Goal: Navigation & Orientation: Find specific page/section

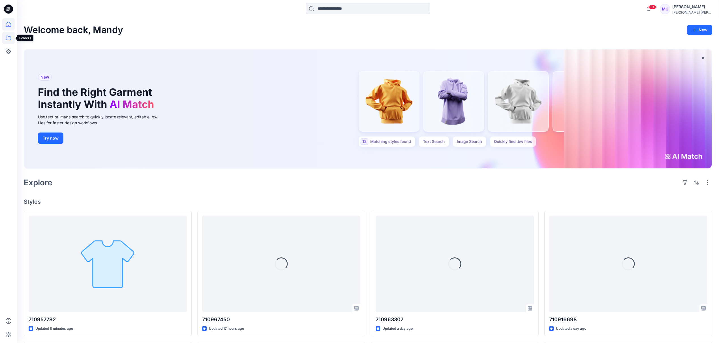
click at [9, 38] on icon at bounding box center [8, 38] width 12 height 12
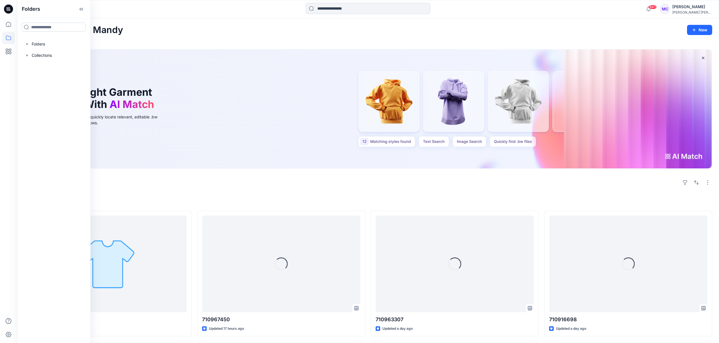
click at [41, 27] on input at bounding box center [54, 27] width 64 height 9
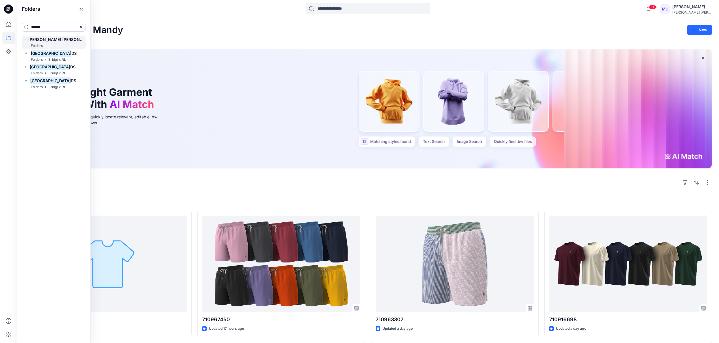
type input "******"
click at [48, 42] on h6 "[PERSON_NAME] [PERSON_NAME] I TURKEY Digital Shop" at bounding box center [55, 39] width 55 height 7
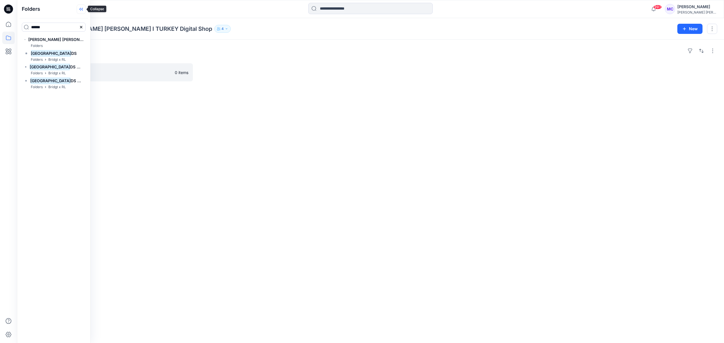
click at [81, 10] on icon at bounding box center [81, 9] width 9 height 9
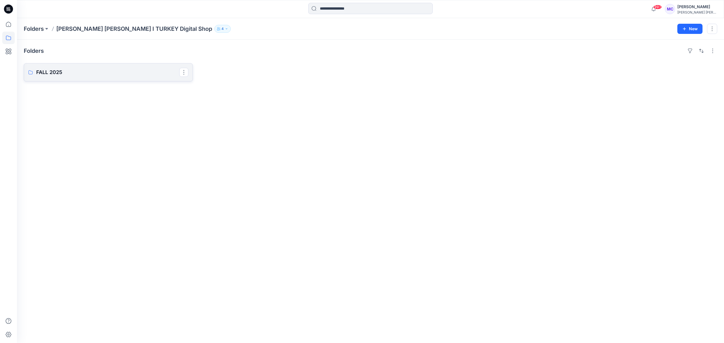
click at [134, 78] on link "FALL 2025" at bounding box center [108, 72] width 169 height 18
click at [144, 28] on p "[PERSON_NAME] [PERSON_NAME] I TURKEY Digital Shop" at bounding box center [134, 29] width 156 height 8
click at [107, 70] on p "FALL 2025" at bounding box center [107, 72] width 143 height 8
click at [144, 32] on p "[PERSON_NAME] [PERSON_NAME] I TURKEY Digital Shop" at bounding box center [134, 29] width 156 height 8
click at [54, 76] on p "FALL 2025" at bounding box center [107, 72] width 143 height 8
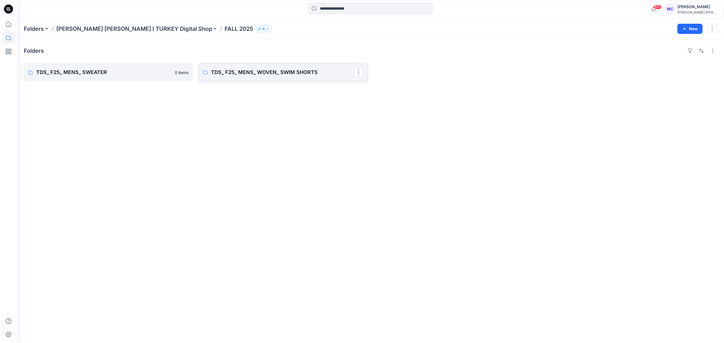
click at [252, 76] on link "TDS_ F25_ MENS_ WOVEN_ SWIM SHORTS" at bounding box center [283, 72] width 169 height 18
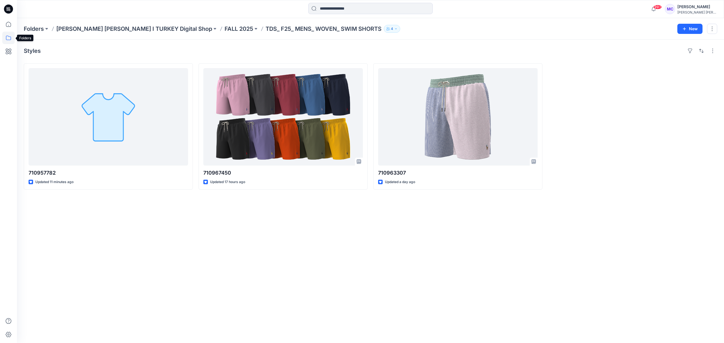
click at [7, 36] on icon at bounding box center [8, 38] width 12 height 12
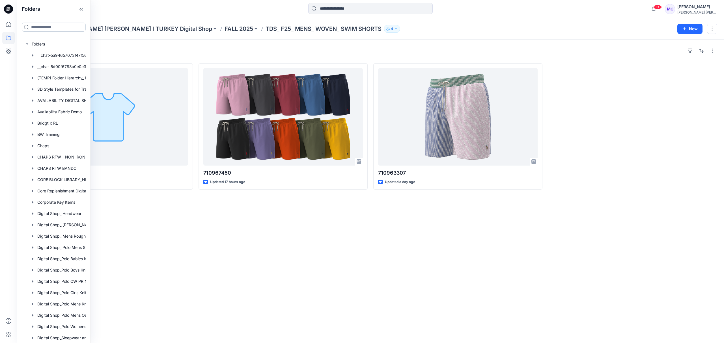
click at [68, 24] on input at bounding box center [54, 27] width 64 height 9
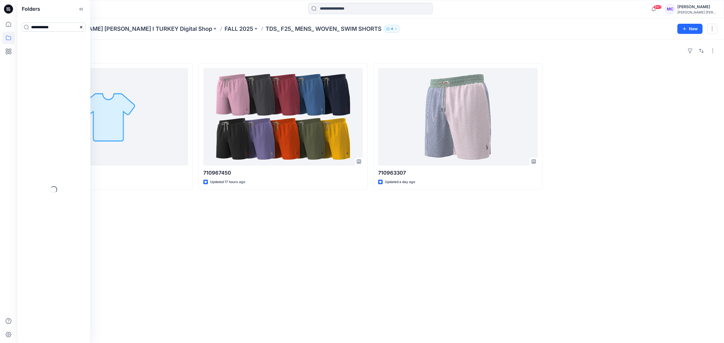
type input "**********"
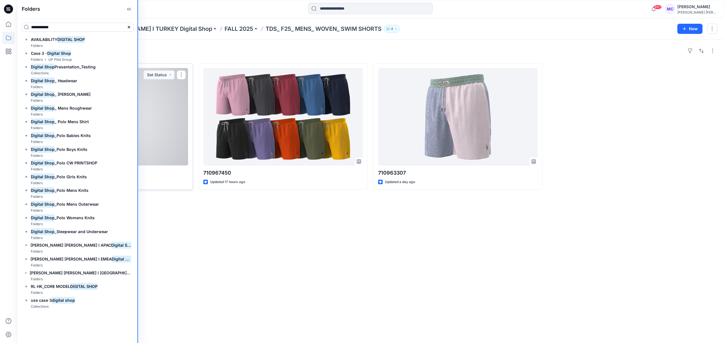
drag, startPoint x: 89, startPoint y: 78, endPoint x: 138, endPoint y: 91, distance: 50.7
click at [138, 91] on div "**********" at bounding box center [362, 171] width 724 height 343
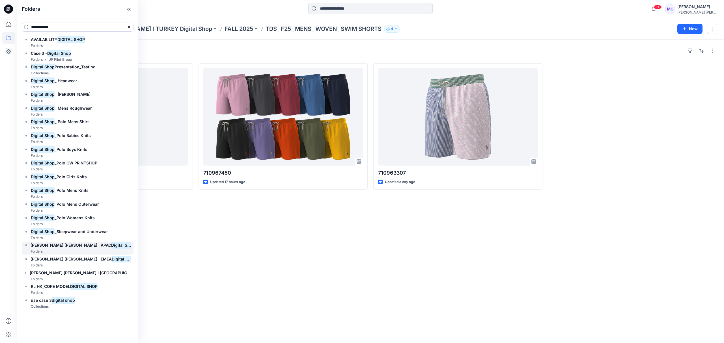
click at [68, 245] on span "[PERSON_NAME] [PERSON_NAME] I APAC" at bounding box center [71, 245] width 81 height 5
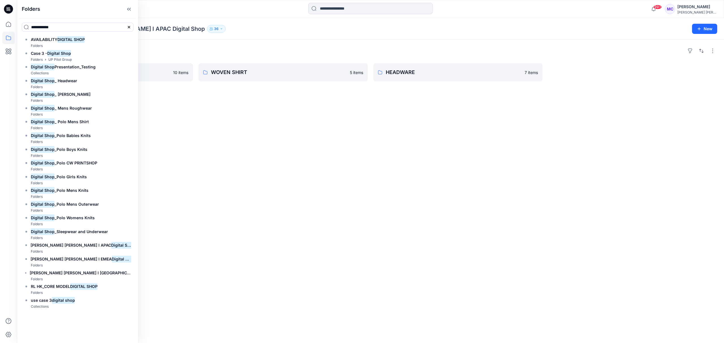
click at [176, 220] on div "Folders SWEATER 10 items WOVEN SHIRT 5 items HEADWARE 7 items" at bounding box center [370, 192] width 707 height 304
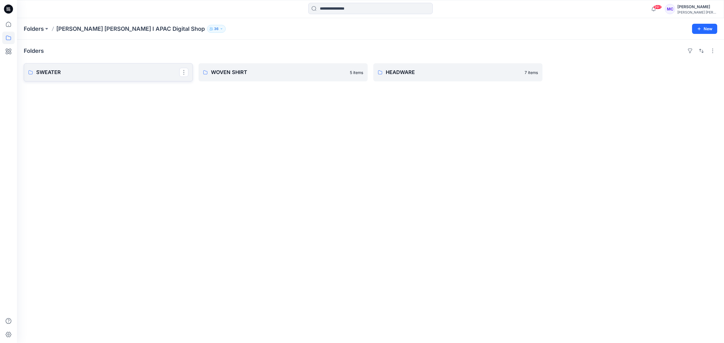
click at [100, 74] on p "SWEATER" at bounding box center [107, 72] width 143 height 8
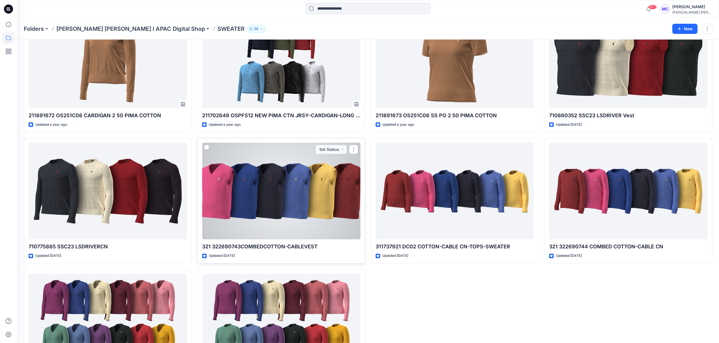
scroll to position [75, 0]
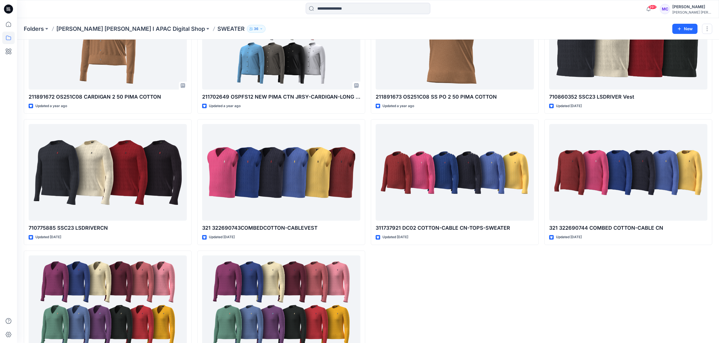
click at [125, 33] on div "Folders [PERSON_NAME] [PERSON_NAME] I APAC Digital Shop SWEATER 36 New" at bounding box center [368, 29] width 702 height 22
click at [12, 40] on icon at bounding box center [8, 38] width 12 height 12
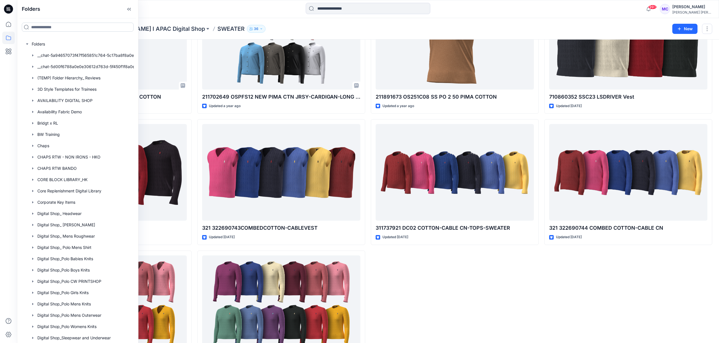
click at [42, 27] on input at bounding box center [78, 27] width 112 height 9
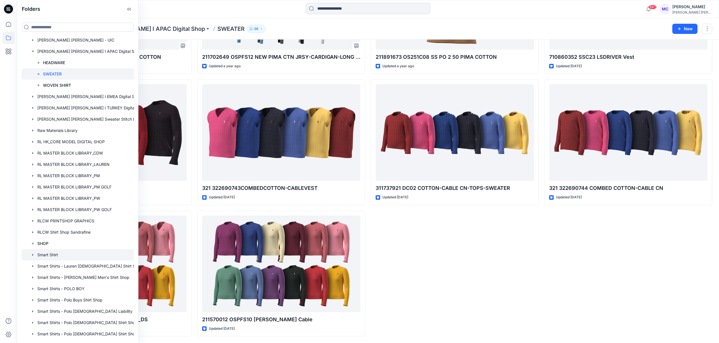
scroll to position [1043, 0]
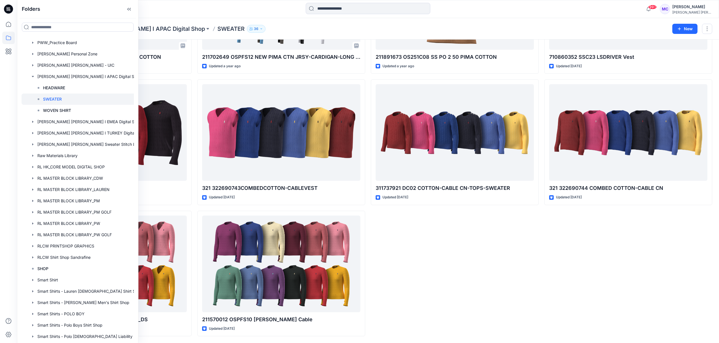
click at [140, 28] on p "[PERSON_NAME] [PERSON_NAME] I APAC Digital Shop" at bounding box center [130, 29] width 149 height 8
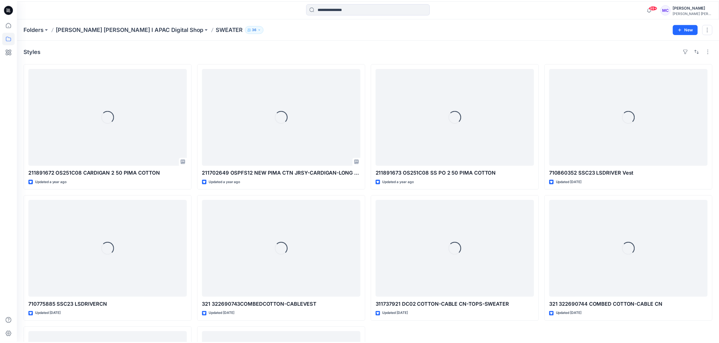
scroll to position [115, 0]
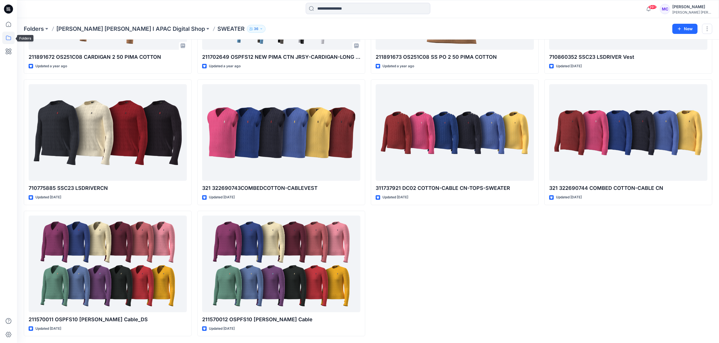
click at [10, 37] on icon at bounding box center [8, 38] width 12 height 12
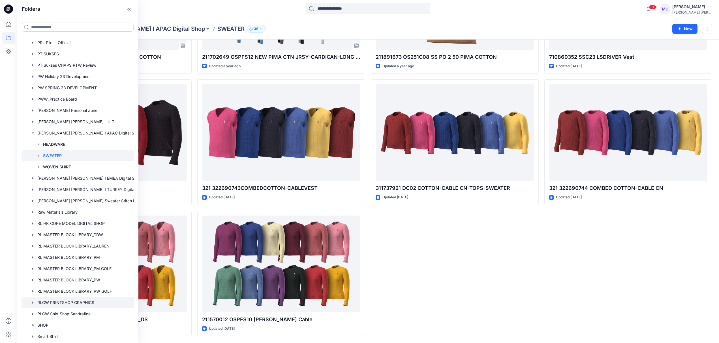
scroll to position [981, 0]
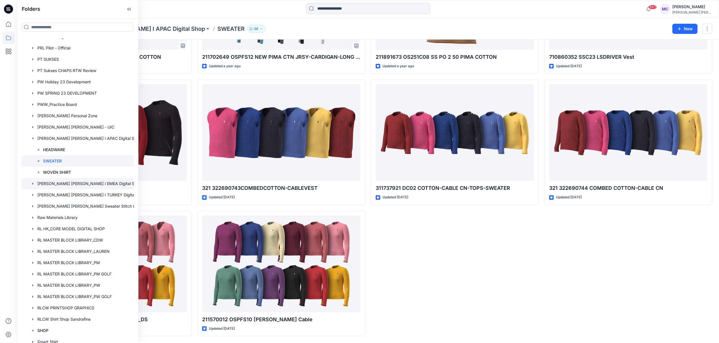
click at [32, 183] on icon "button" at bounding box center [32, 184] width 1 height 2
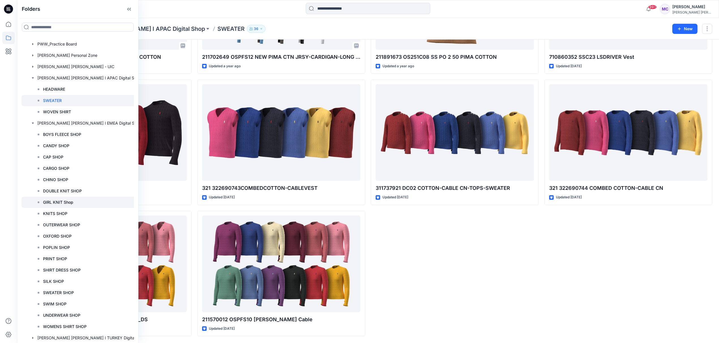
scroll to position [1056, 0]
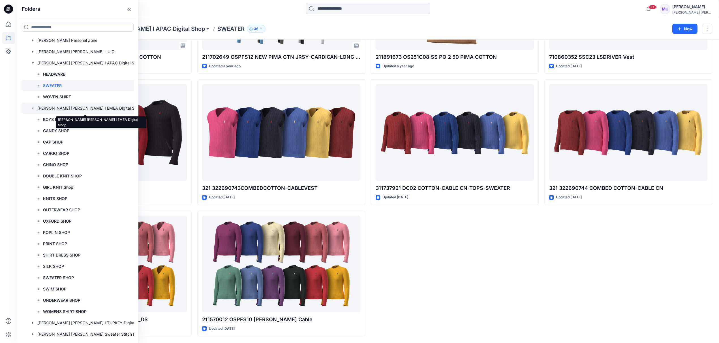
click at [85, 111] on div at bounding box center [85, 108] width 127 height 11
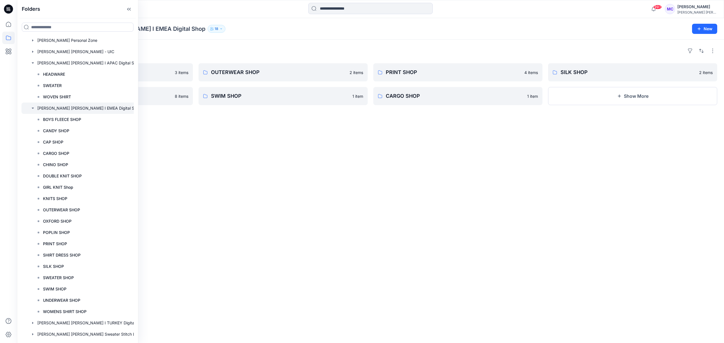
click at [247, 184] on div "Folders BOYS FLEECE SHOP 3 items POPLIN SHOP 8 items OUTERWEAR SHOP 2 items SWI…" at bounding box center [370, 192] width 707 height 304
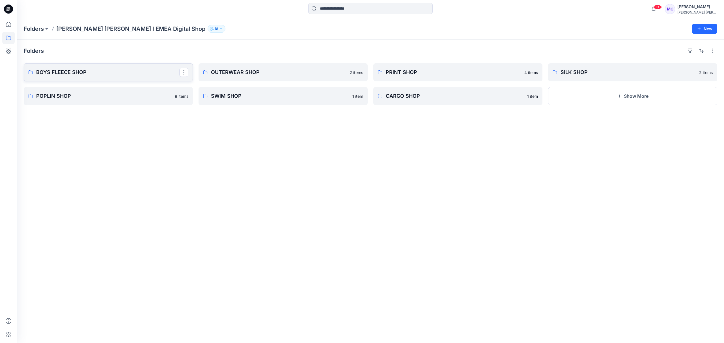
click at [76, 74] on p "BOYS FLEECE SHOP" at bounding box center [107, 72] width 143 height 8
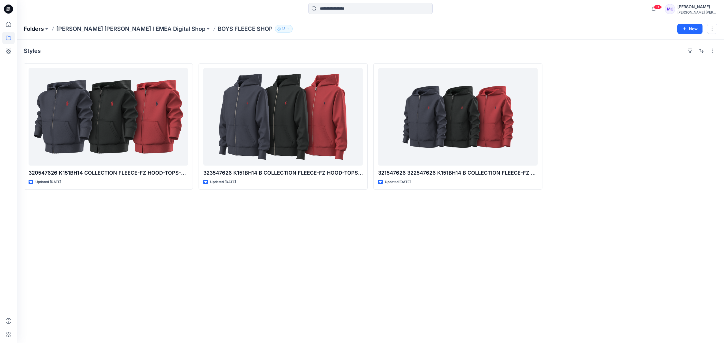
click at [33, 30] on p "Folders" at bounding box center [34, 29] width 20 height 8
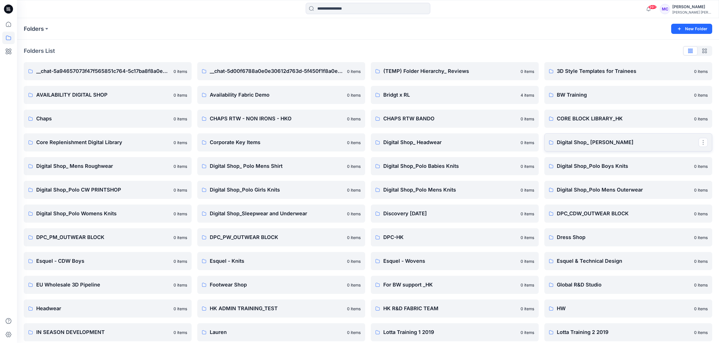
click at [572, 141] on p "Digital Shop_ [PERSON_NAME]" at bounding box center [628, 143] width 142 height 8
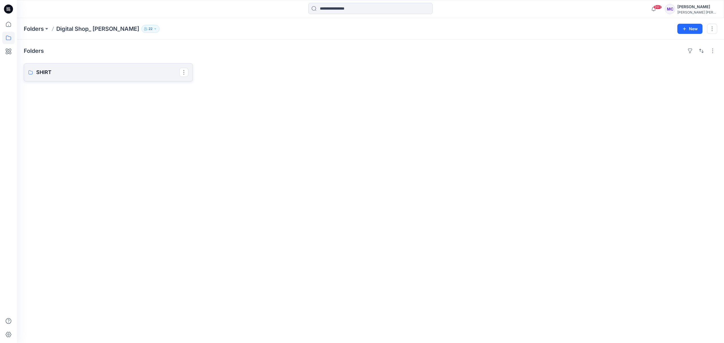
click at [42, 74] on p "SHIRT" at bounding box center [107, 72] width 143 height 8
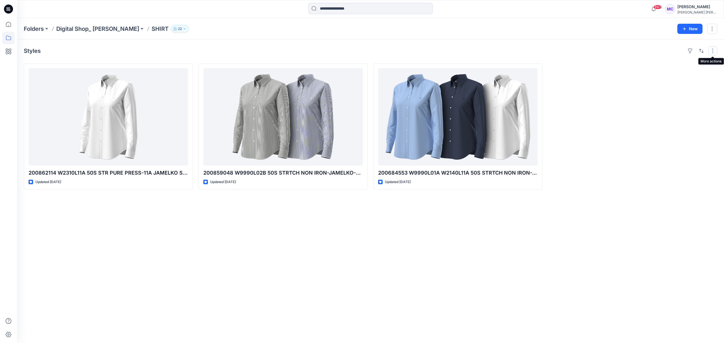
click at [710, 51] on button "button" at bounding box center [712, 50] width 9 height 9
click at [71, 30] on p "Digital Shop_ [PERSON_NAME]" at bounding box center [97, 29] width 83 height 8
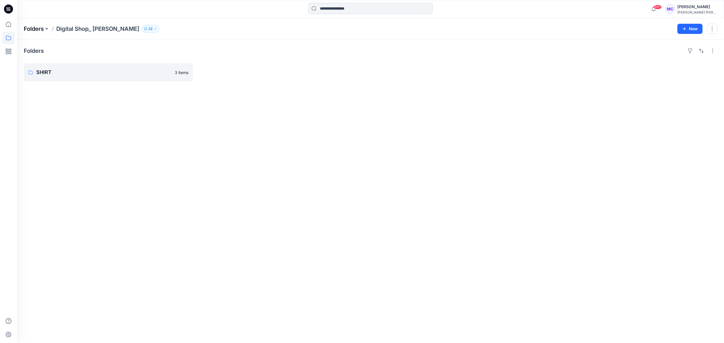
click at [32, 29] on p "Folders" at bounding box center [34, 29] width 20 height 8
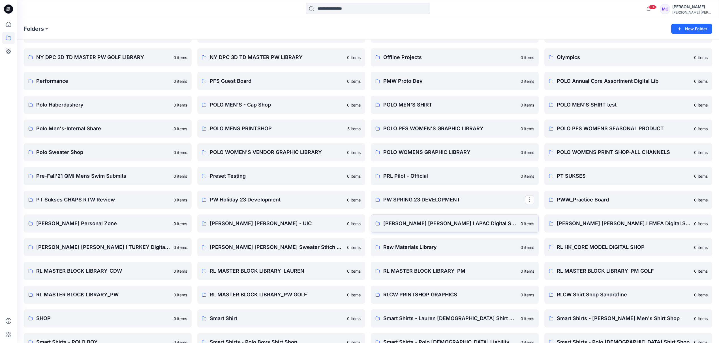
scroll to position [415, 0]
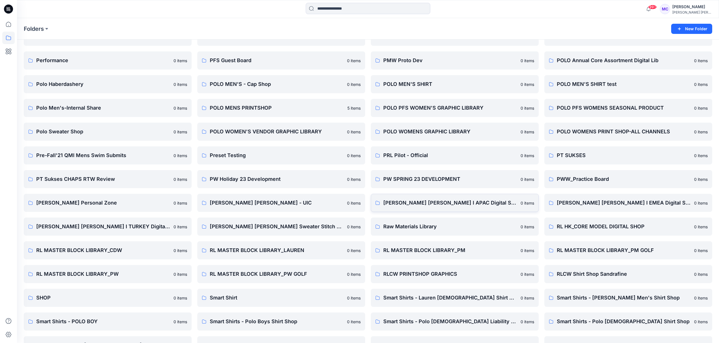
click at [459, 205] on p "[PERSON_NAME] [PERSON_NAME] I APAC Digital Shop" at bounding box center [450, 203] width 134 height 8
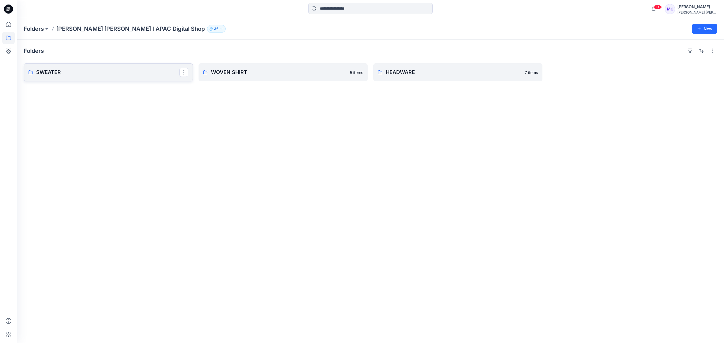
click at [61, 75] on p "SWEATER" at bounding box center [107, 72] width 143 height 8
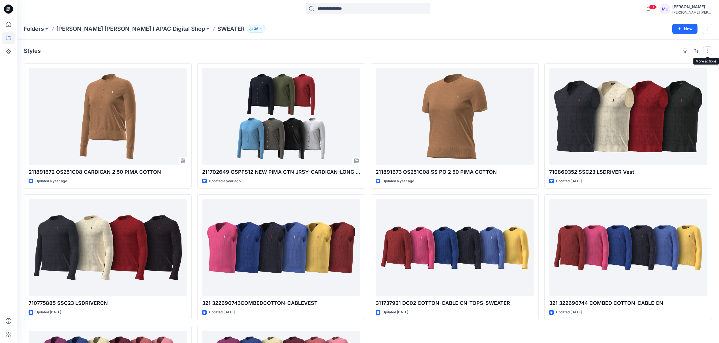
click at [709, 50] on button "button" at bounding box center [707, 50] width 9 height 9
click at [702, 86] on button "Card View" at bounding box center [686, 87] width 49 height 11
click at [655, 79] on button "Card Info" at bounding box center [631, 81] width 54 height 11
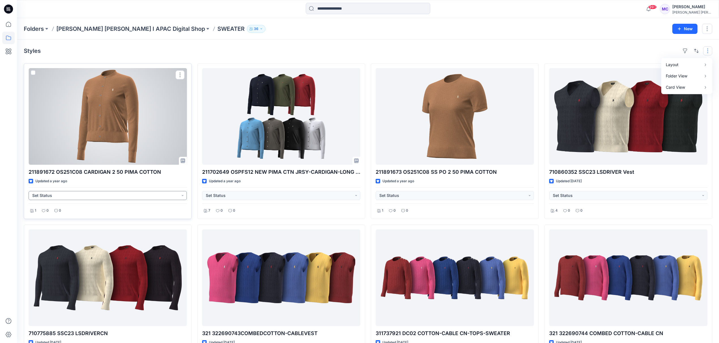
click at [181, 198] on button "Set Status" at bounding box center [108, 195] width 158 height 9
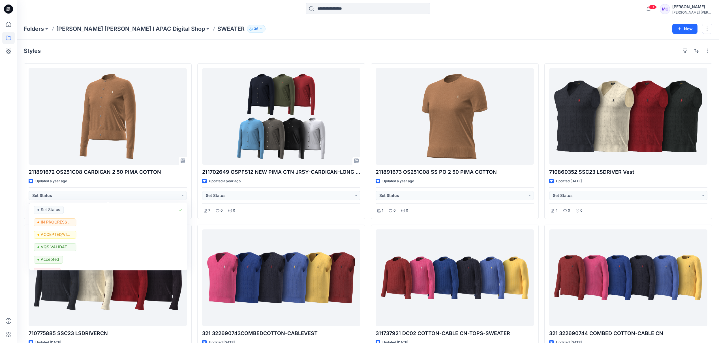
click at [346, 38] on div "Folders [PERSON_NAME] [PERSON_NAME] I APAC Digital Shop SWEATER 36 New" at bounding box center [368, 29] width 702 height 22
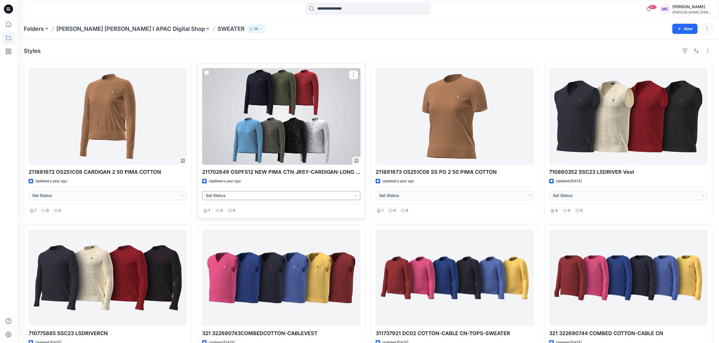
click at [356, 196] on button "Set Status" at bounding box center [281, 195] width 158 height 9
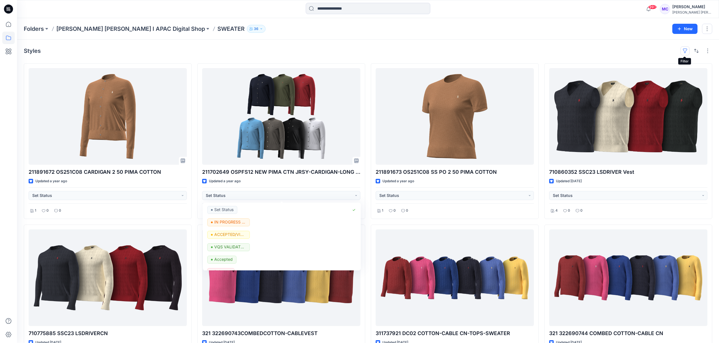
click at [688, 54] on button "button" at bounding box center [684, 50] width 9 height 9
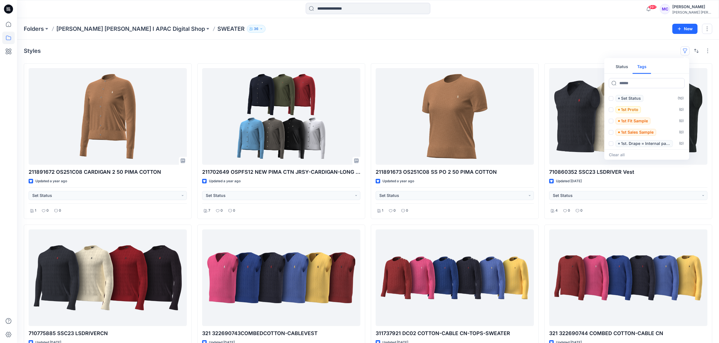
click at [645, 67] on button "Tags" at bounding box center [641, 67] width 18 height 14
click at [7, 39] on icon at bounding box center [8, 38] width 12 height 12
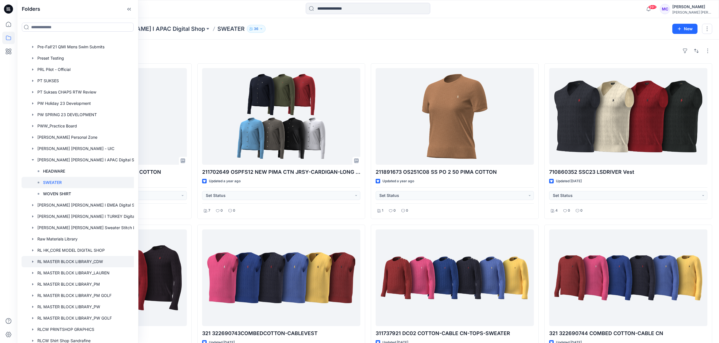
scroll to position [1019, 0]
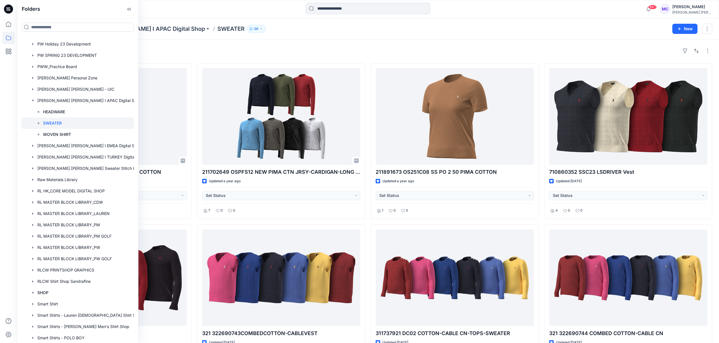
click at [283, 35] on div "Folders [PERSON_NAME] [PERSON_NAME] I APAC Digital Shop SWEATER 36 New" at bounding box center [368, 29] width 702 height 22
